Goal: Task Accomplishment & Management: Use online tool/utility

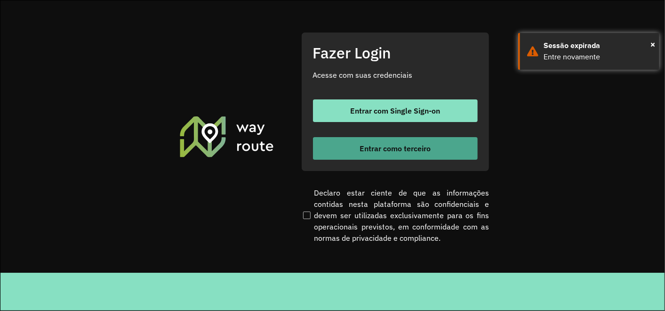
click at [429, 152] on span "Entrar como terceiro" at bounding box center [395, 149] width 71 height 8
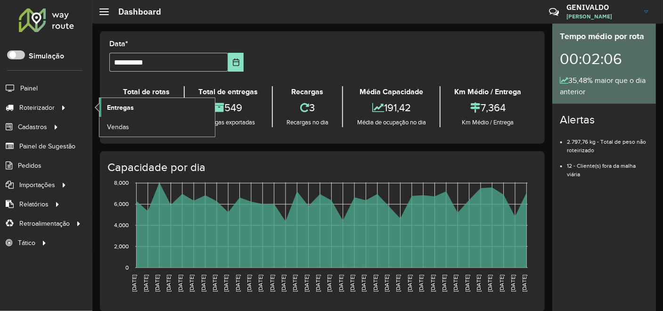
click at [121, 113] on link "Entregas" at bounding box center [156, 107] width 115 height 19
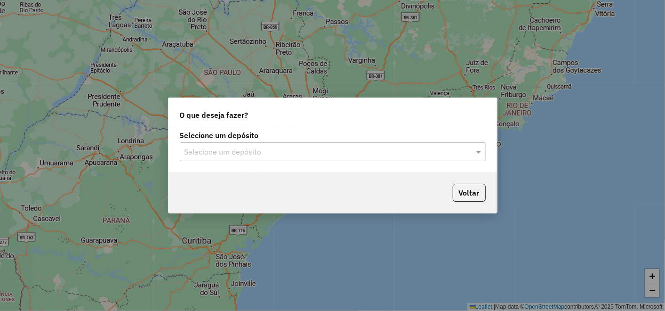
click at [250, 145] on div "Selecione um depósito" at bounding box center [333, 151] width 306 height 19
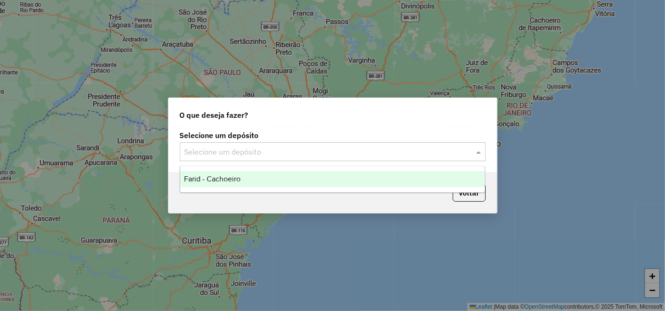
click at [260, 177] on div "Farid - Cachoeiro" at bounding box center [332, 179] width 305 height 16
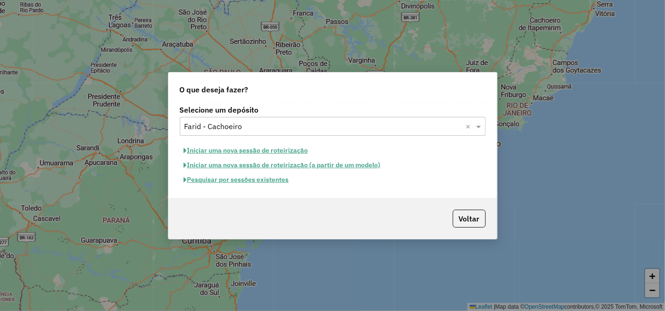
click at [235, 178] on button "Pesquisar por sessões existentes" at bounding box center [236, 179] width 113 height 15
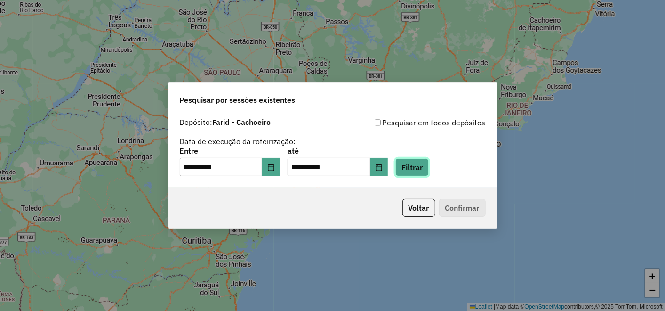
click at [429, 165] on button "Filtrar" at bounding box center [412, 167] width 33 height 18
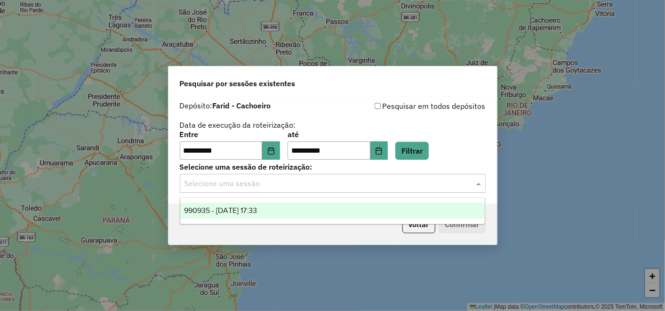
click at [218, 180] on input "text" at bounding box center [324, 183] width 278 height 11
click at [219, 207] on span "990935 - 19/08/2025 17:33" at bounding box center [220, 210] width 73 height 8
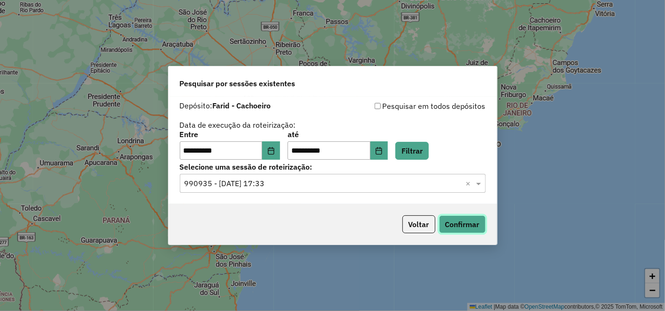
click at [451, 223] on button "Confirmar" at bounding box center [462, 224] width 47 height 18
click at [399, 231] on p-footer "Voltar Confirmar" at bounding box center [442, 224] width 87 height 18
click at [421, 222] on button "Voltar" at bounding box center [419, 224] width 33 height 18
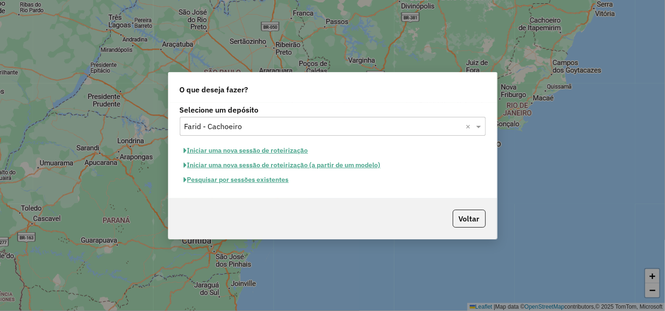
click at [481, 229] on div "Voltar" at bounding box center [333, 218] width 329 height 41
click at [481, 222] on button "Voltar" at bounding box center [469, 219] width 33 height 18
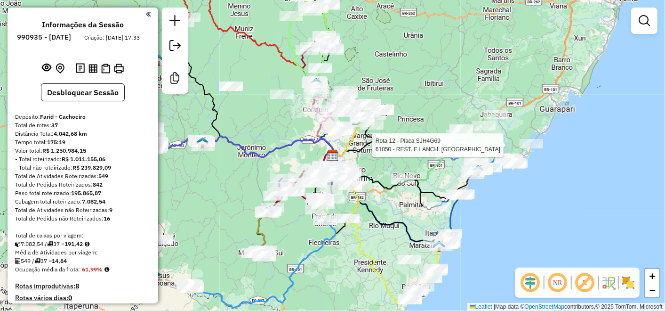
select select "**********"
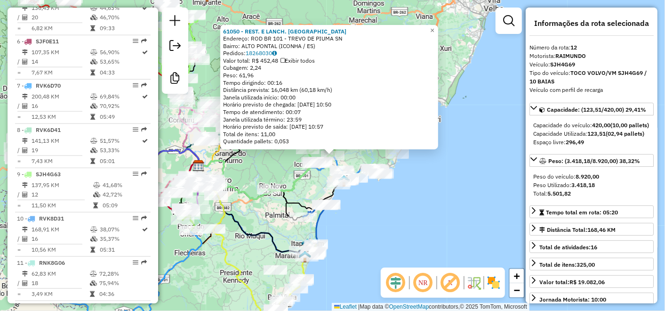
scroll to position [856, 0]
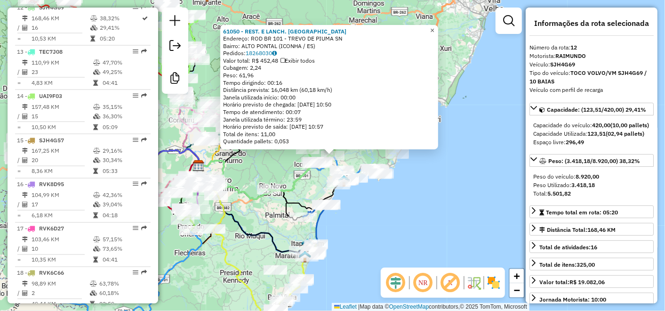
click at [438, 32] on link "×" at bounding box center [432, 30] width 11 height 11
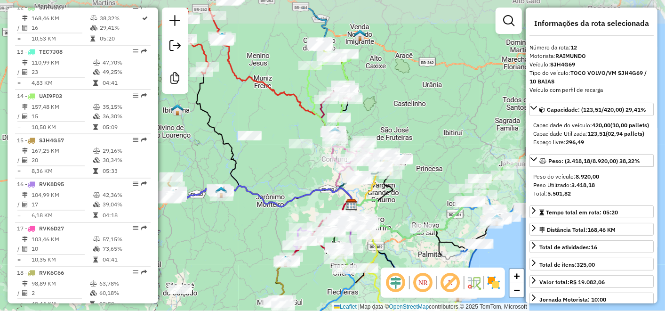
drag, startPoint x: 316, startPoint y: 106, endPoint x: 470, endPoint y: 150, distance: 159.7
click at [480, 154] on div "Janela de atendimento Grade de atendimento Capacidade Transportadoras Veículos …" at bounding box center [332, 155] width 665 height 311
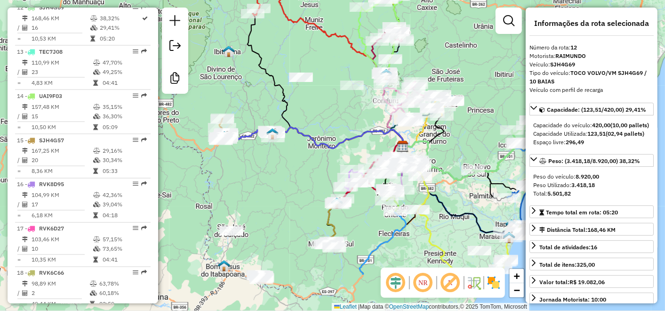
drag, startPoint x: 264, startPoint y: 106, endPoint x: 300, endPoint y: 32, distance: 82.8
click at [300, 32] on div "Janela de atendimento Grade de atendimento Capacidade Transportadoras Veículos …" at bounding box center [332, 155] width 665 height 311
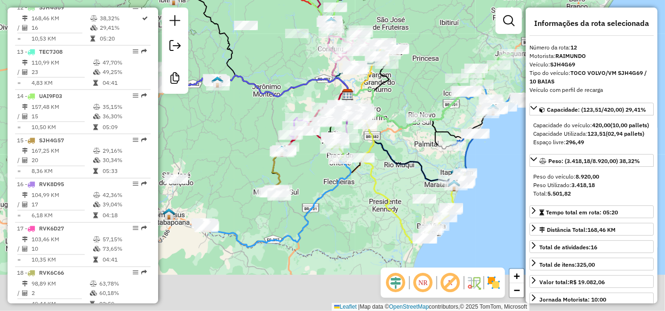
drag, startPoint x: 265, startPoint y: 172, endPoint x: 219, endPoint y: 134, distance: 59.5
click at [219, 134] on div "Janela de atendimento Grade de atendimento Capacidade Transportadoras Veículos …" at bounding box center [332, 155] width 665 height 311
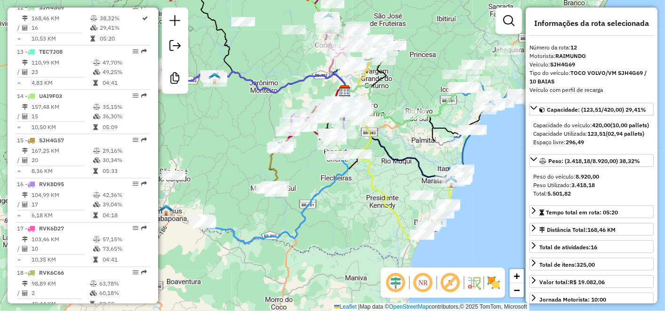
click at [367, 222] on div "Janela de atendimento Grade de atendimento Capacidade Transportadoras Veículos …" at bounding box center [332, 155] width 665 height 311
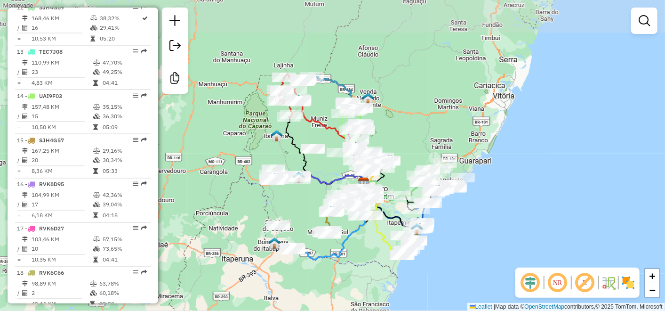
drag, startPoint x: 326, startPoint y: 78, endPoint x: 317, endPoint y: 166, distance: 88.9
click at [317, 166] on div "Janela de atendimento Grade de atendimento Capacidade Transportadoras Veículos …" at bounding box center [332, 155] width 665 height 311
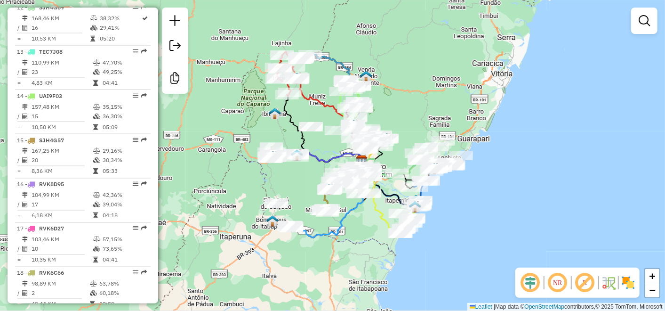
drag, startPoint x: 293, startPoint y: 128, endPoint x: 300, endPoint y: 112, distance: 17.5
click at [300, 112] on div "Janela de atendimento Grade de atendimento Capacidade Transportadoras Veículos …" at bounding box center [332, 155] width 665 height 311
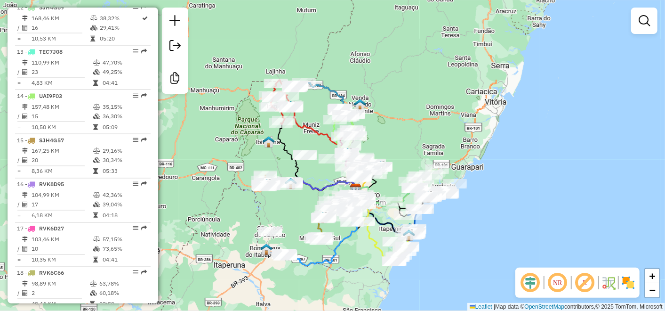
drag, startPoint x: 313, startPoint y: 143, endPoint x: 296, endPoint y: 202, distance: 60.8
click at [296, 202] on div "Janela de atendimento Grade de atendimento Capacidade Transportadoras Veículos …" at bounding box center [332, 155] width 665 height 311
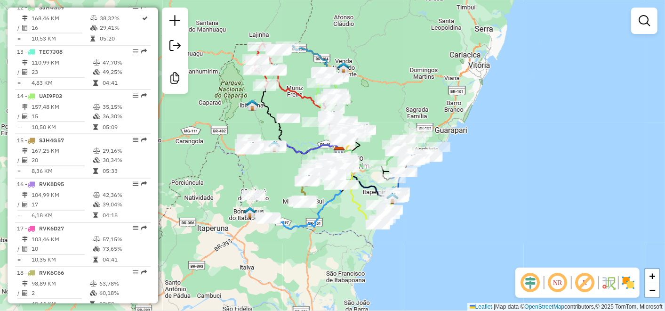
drag, startPoint x: 230, startPoint y: 127, endPoint x: 398, endPoint y: 249, distance: 207.1
click at [262, 145] on div "Rota 15 - Placa SJH4G57 4759 - MERCEARIA DO TATU Janela de atendimento Grade de…" at bounding box center [332, 155] width 665 height 311
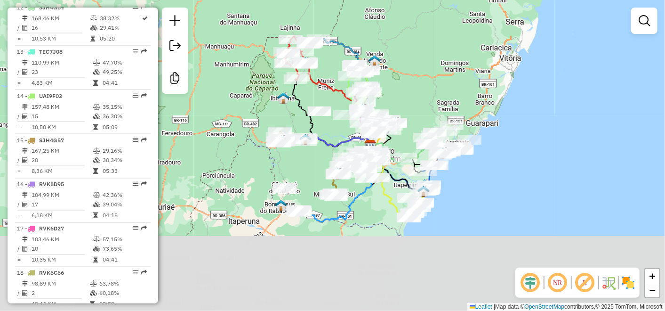
drag, startPoint x: 419, startPoint y: 190, endPoint x: 402, endPoint y: 104, distance: 87.8
click at [402, 104] on div "Janela de atendimento Grade de atendimento Capacidade Transportadoras Veículos …" at bounding box center [332, 155] width 665 height 311
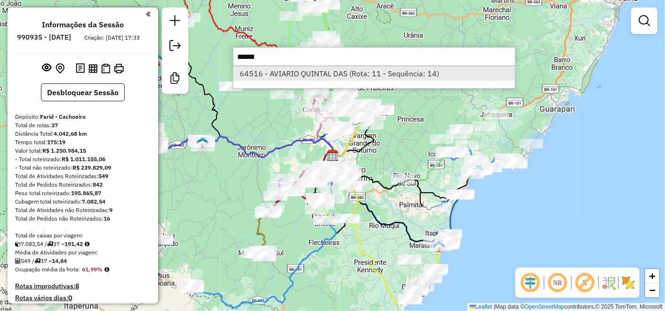
type input "*****"
click at [300, 70] on li "64516 - AVIARIO QUINTAL DAS (Rota: 11 - Sequência: 14)" at bounding box center [375, 73] width 282 height 14
select select "**********"
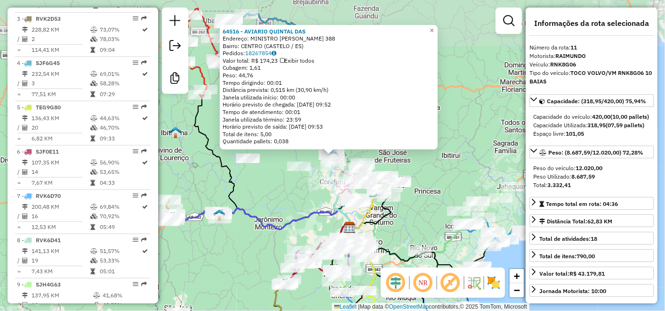
scroll to position [811, 0]
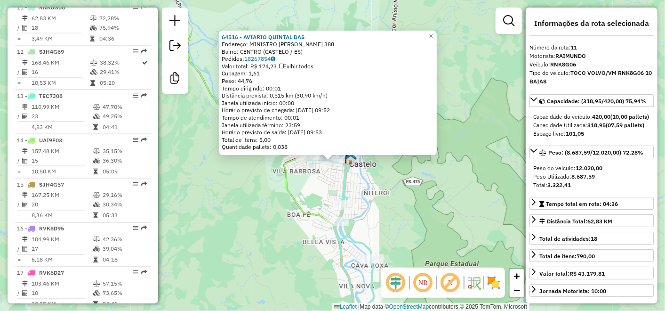
drag, startPoint x: 355, startPoint y: 165, endPoint x: 280, endPoint y: 229, distance: 99.2
click at [280, 229] on div "64516 - AVIARIO QUINTAL DAS Endereço: MINISTRO ARARIPE 388 Bairro: CENTRO (CAST…" at bounding box center [332, 155] width 665 height 311
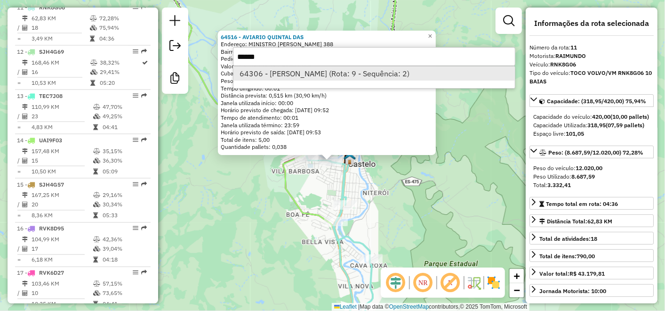
type input "*****"
click at [284, 68] on li "64306 - JULIANO KILPPE SOUZA (Rota: 9 - Sequência: 2)" at bounding box center [375, 73] width 282 height 14
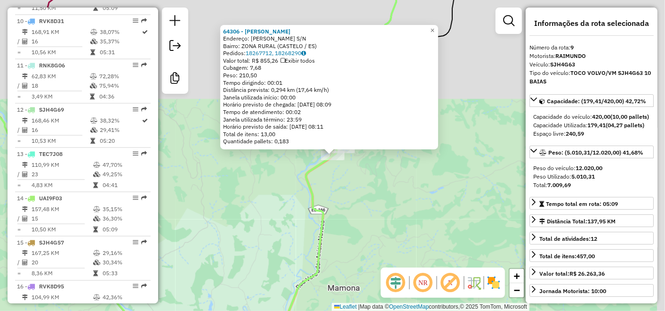
scroll to position [723, 0]
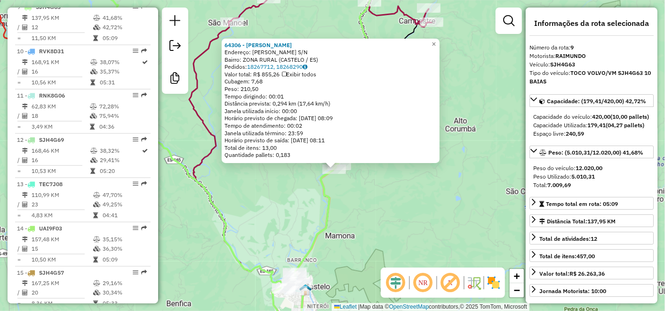
drag, startPoint x: 356, startPoint y: 208, endPoint x: 254, endPoint y: 2, distance: 229.8
click at [356, 208] on div "64306 - JULIANO KILPPE SOUZA Endereço: PEDRO COLA S/N Bairro: ZONA RURAL (CASTE…" at bounding box center [332, 155] width 665 height 311
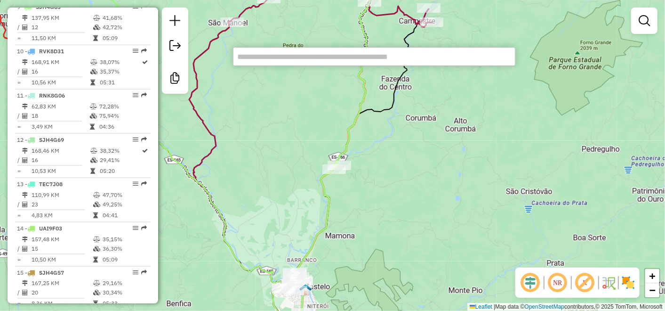
paste input "****"
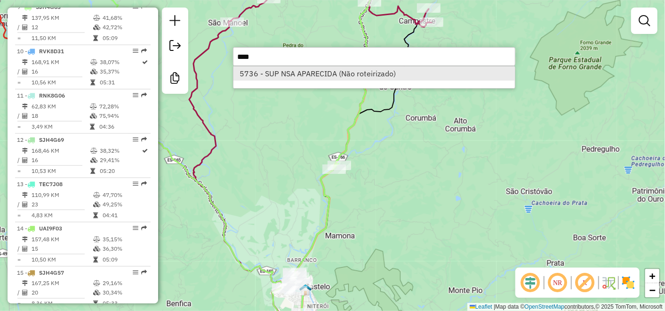
type input "****"
click at [290, 78] on li "5736 - SUP NSA APARECIDA (Não roteirizado)" at bounding box center [375, 73] width 282 height 14
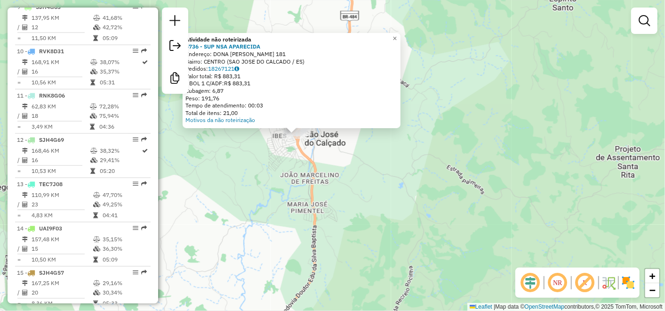
click at [394, 162] on div "Atividade não roteirizada 5736 - SUP NSA APARECIDA Endereço: DONA FRANCISCA TEI…" at bounding box center [332, 155] width 665 height 311
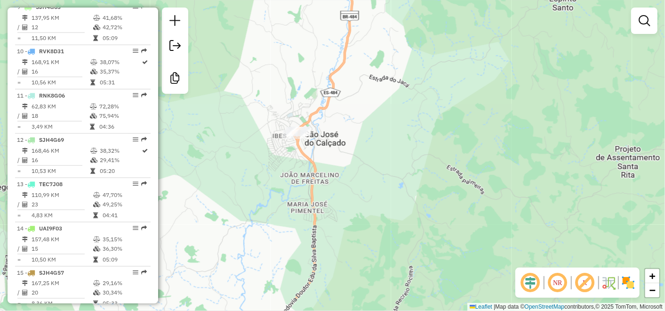
drag, startPoint x: 366, startPoint y: 152, endPoint x: 423, endPoint y: 173, distance: 60.5
click at [425, 174] on div "Janela de atendimento Grade de atendimento Capacidade Transportadoras Veículos …" at bounding box center [332, 155] width 665 height 311
